Goal: Information Seeking & Learning: Learn about a topic

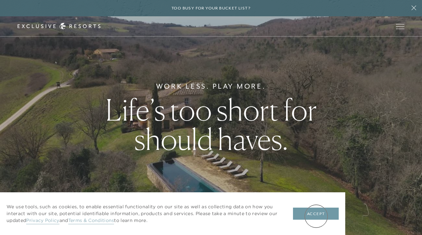
click at [318, 214] on button "Accept" at bounding box center [316, 214] width 46 height 12
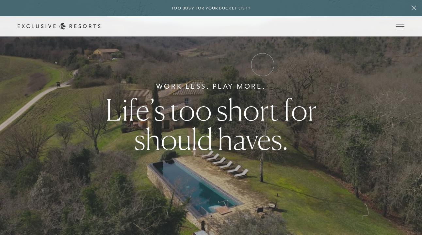
click at [0, 0] on link "VIP Benefits" at bounding box center [0, 0] width 0 height 0
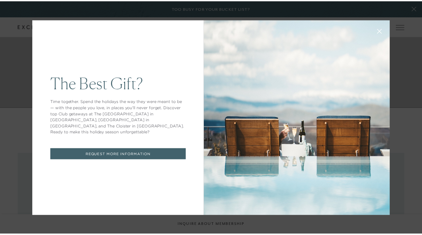
click at [382, 31] on icon at bounding box center [384, 31] width 4 height 4
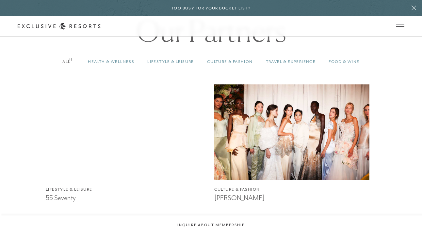
scroll to position [487, 0]
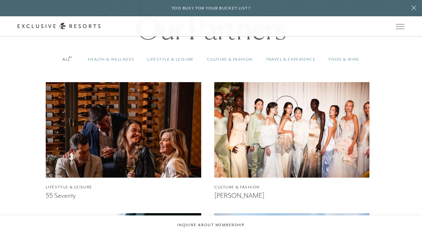
click at [286, 69] on link "Travel & Experience 41" at bounding box center [290, 59] width 63 height 19
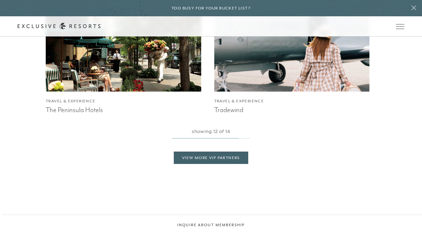
scroll to position [1229, 0]
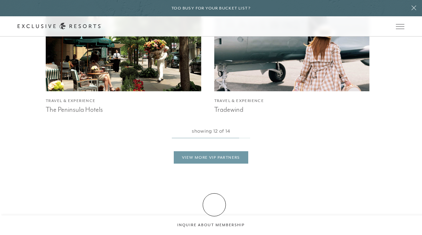
click at [214, 164] on link "View More VIP Partners" at bounding box center [211, 158] width 74 height 12
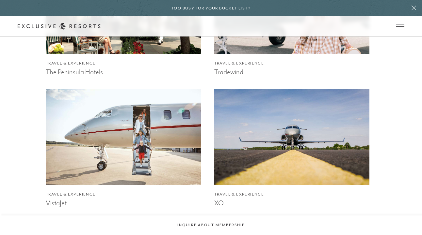
scroll to position [1256, 0]
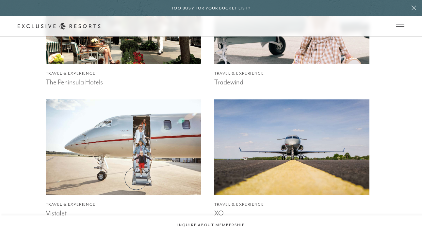
click at [136, 179] on img at bounding box center [123, 147] width 171 height 105
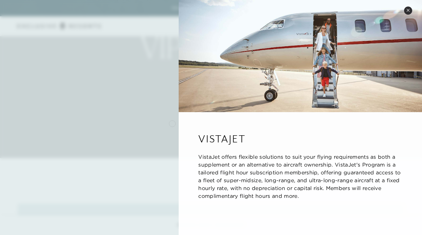
scroll to position [0, 0]
